Goal: Find specific page/section: Find specific page/section

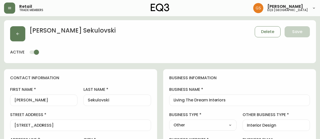
select select "ON"
select select "CA"
select select "CA_EN"
select select "Other"
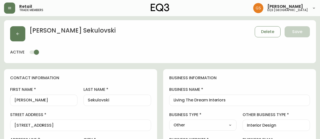
select select "cjw10z96q005b6gs00r6w7pwt"
select select "false"
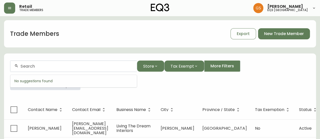
click at [61, 65] on input "text" at bounding box center [76, 66] width 112 height 5
paste input "Baudit Interior Design"
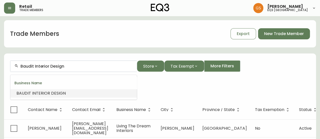
click at [66, 94] on li "BAUDIT INTERIOR DESIGN" at bounding box center [73, 93] width 126 height 9
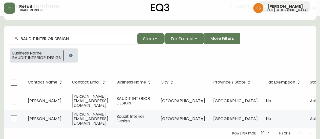
scroll to position [30, 0]
type input "BAUDIT INTERIOR DESIGN"
